Goal: Task Accomplishment & Management: Complete application form

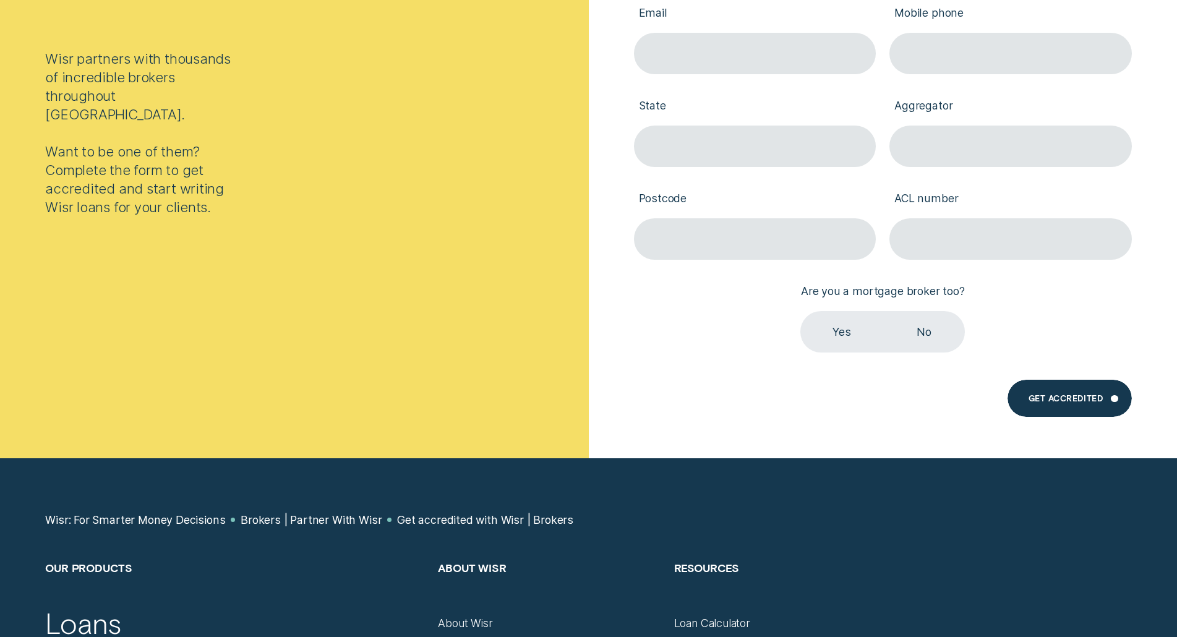
scroll to position [495, 0]
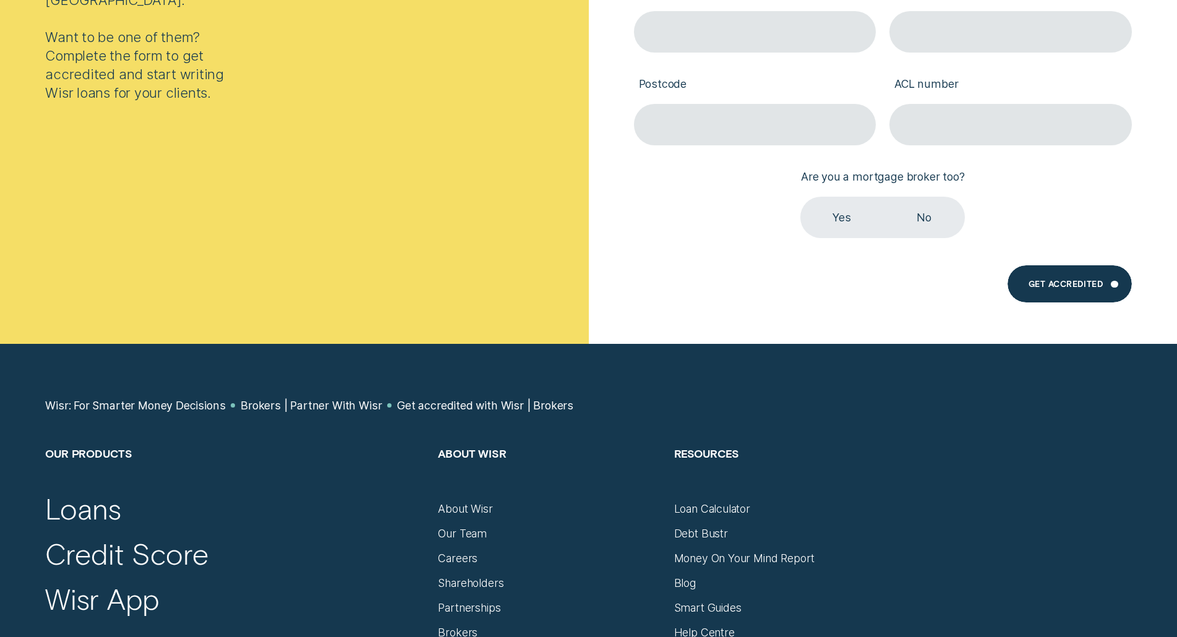
drag, startPoint x: 893, startPoint y: 198, endPoint x: 899, endPoint y: 206, distance: 10.1
click at [892, 198] on label "No" at bounding box center [923, 217] width 82 height 41
click at [882, 197] on input "No" at bounding box center [882, 197] width 0 height 0
click at [924, 224] on label "No" at bounding box center [923, 217] width 82 height 41
click at [882, 197] on input "No" at bounding box center [882, 197] width 0 height 0
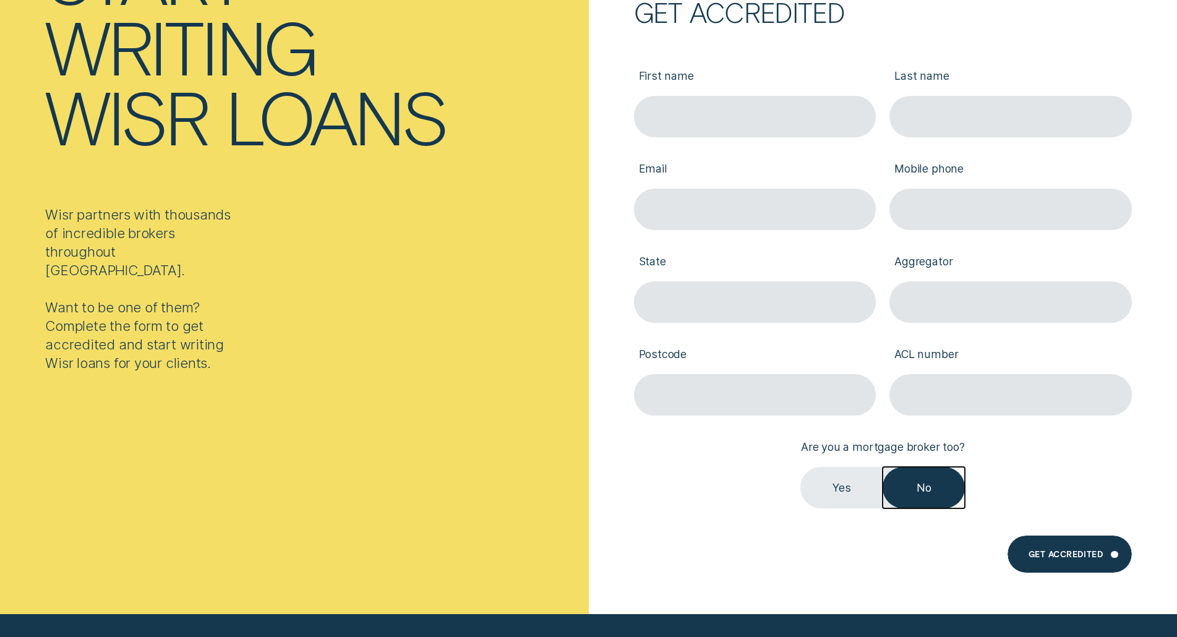
scroll to position [309, 0]
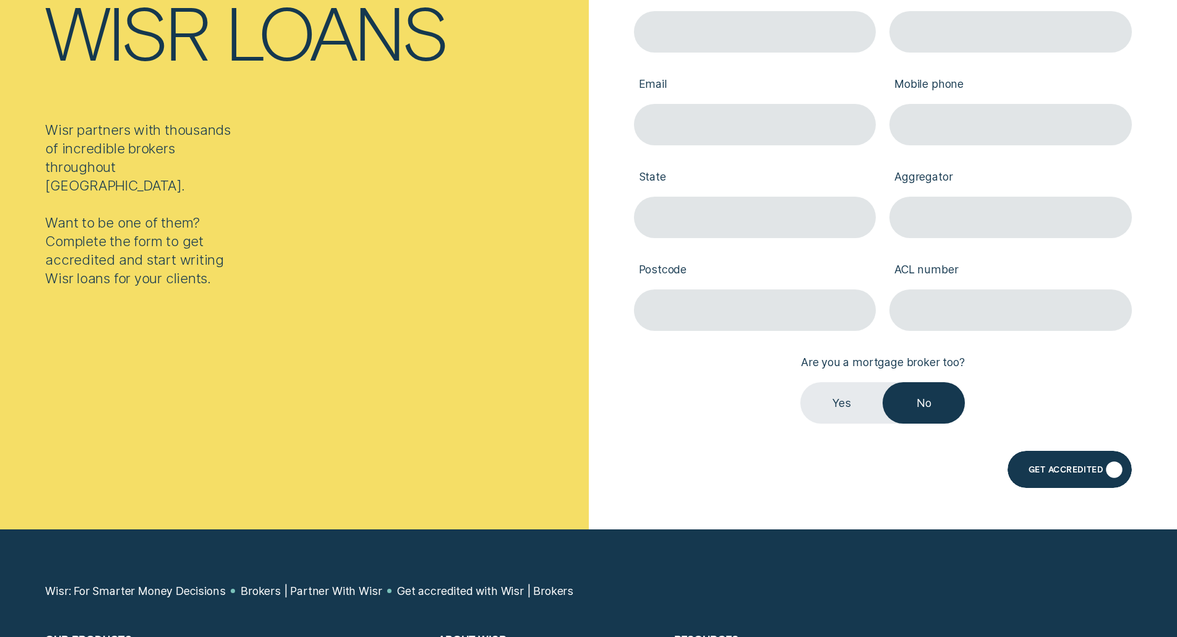
click at [1114, 476] on div "Get Accredited" at bounding box center [1069, 469] width 124 height 37
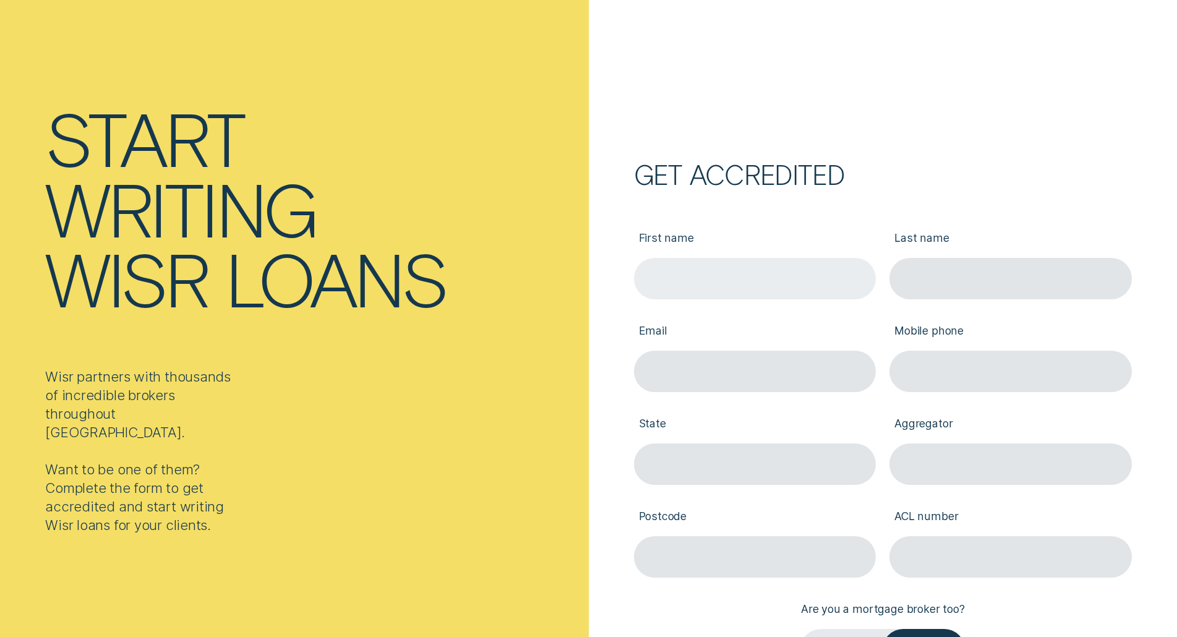
scroll to position [62, 0]
click at [710, 305] on div "Email" at bounding box center [755, 346] width 256 height 93
click at [713, 276] on input "First name" at bounding box center [755, 278] width 242 height 41
type input "Test"
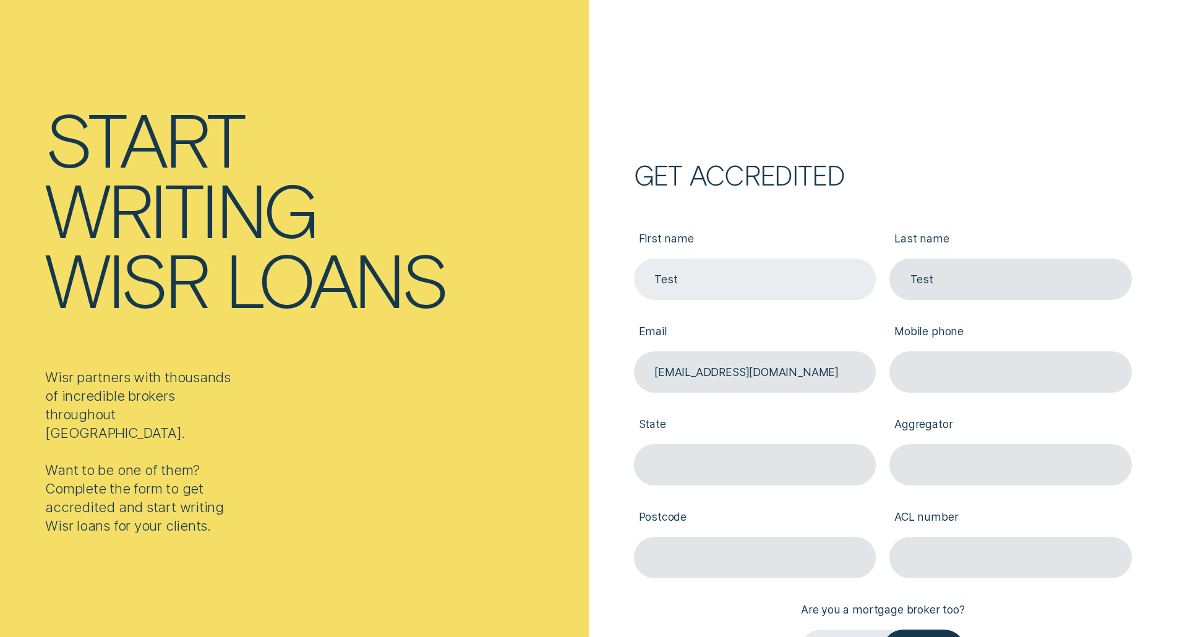
type input "[EMAIL_ADDRESS][DOMAIN_NAME]"
type input "0493541135"
type input "[GEOGRAPHIC_DATA]"
type input "Test"
type input "2000"
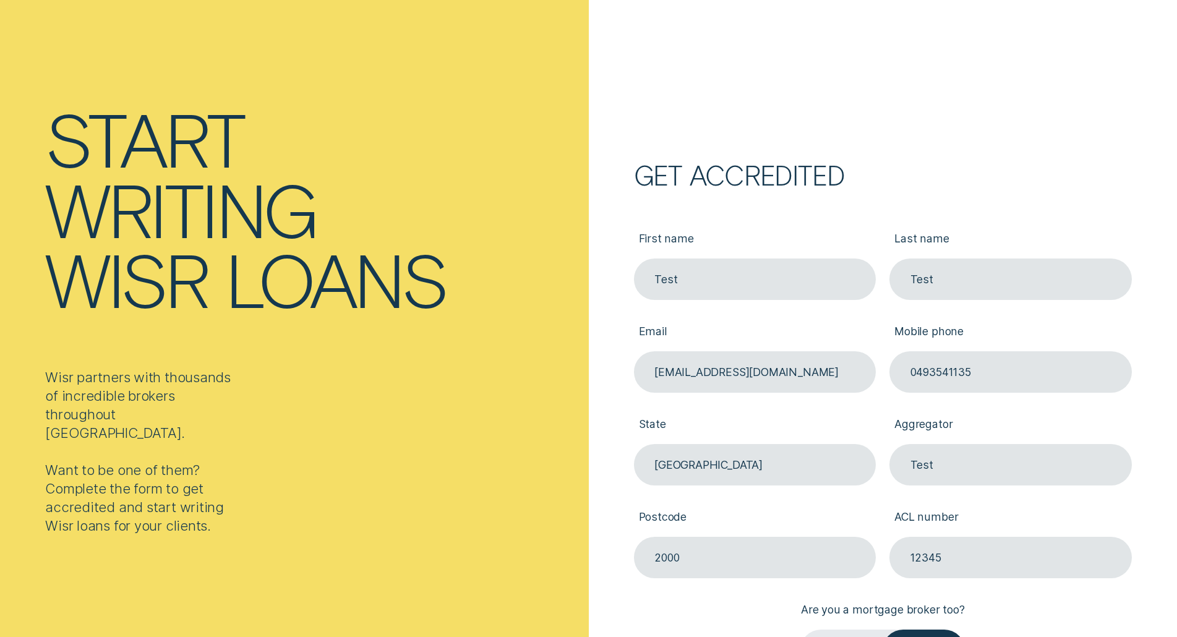
scroll to position [185, 0]
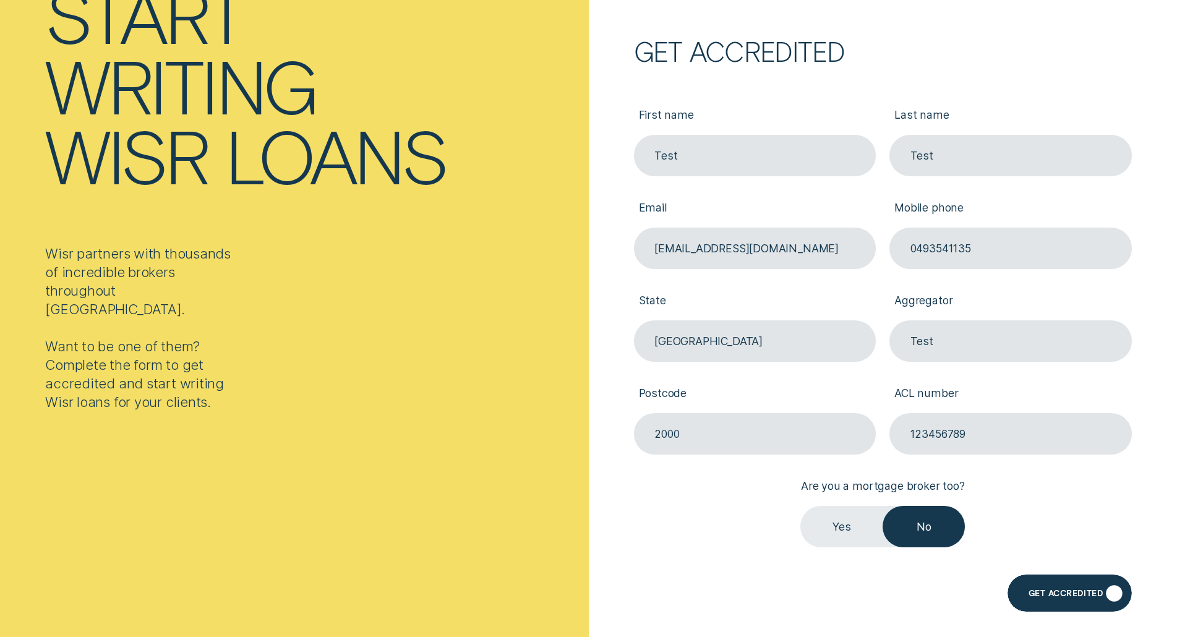
type input "123456789"
click at [1093, 599] on div "Get Accredited" at bounding box center [1065, 594] width 74 height 7
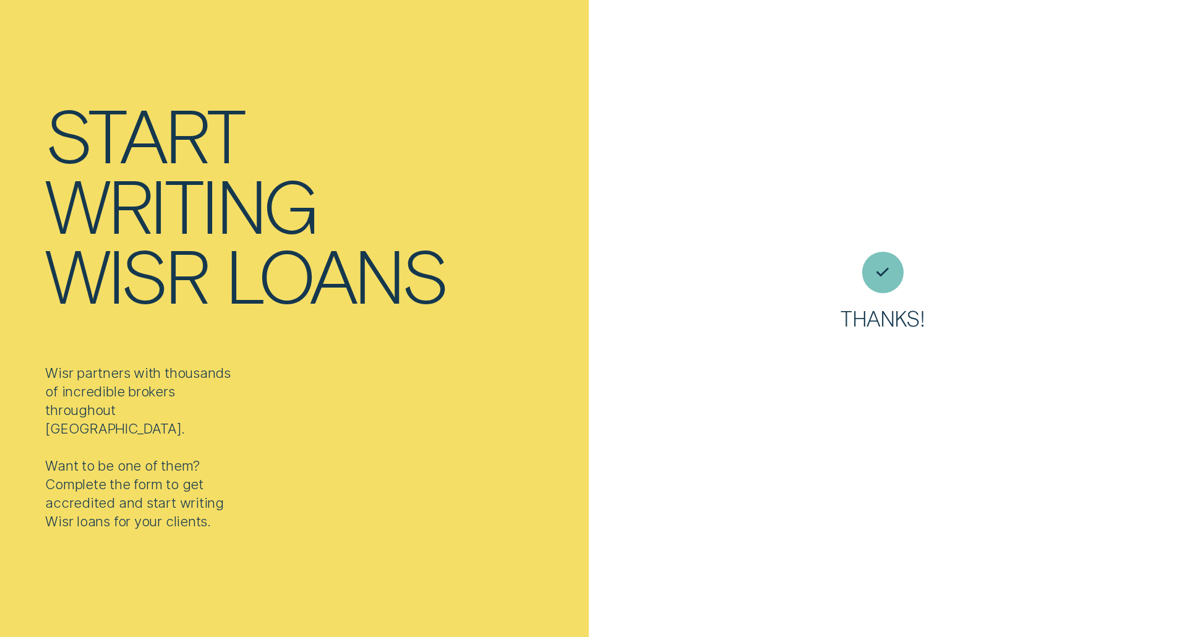
scroll to position [0, 0]
